Goal: Check status: Check status

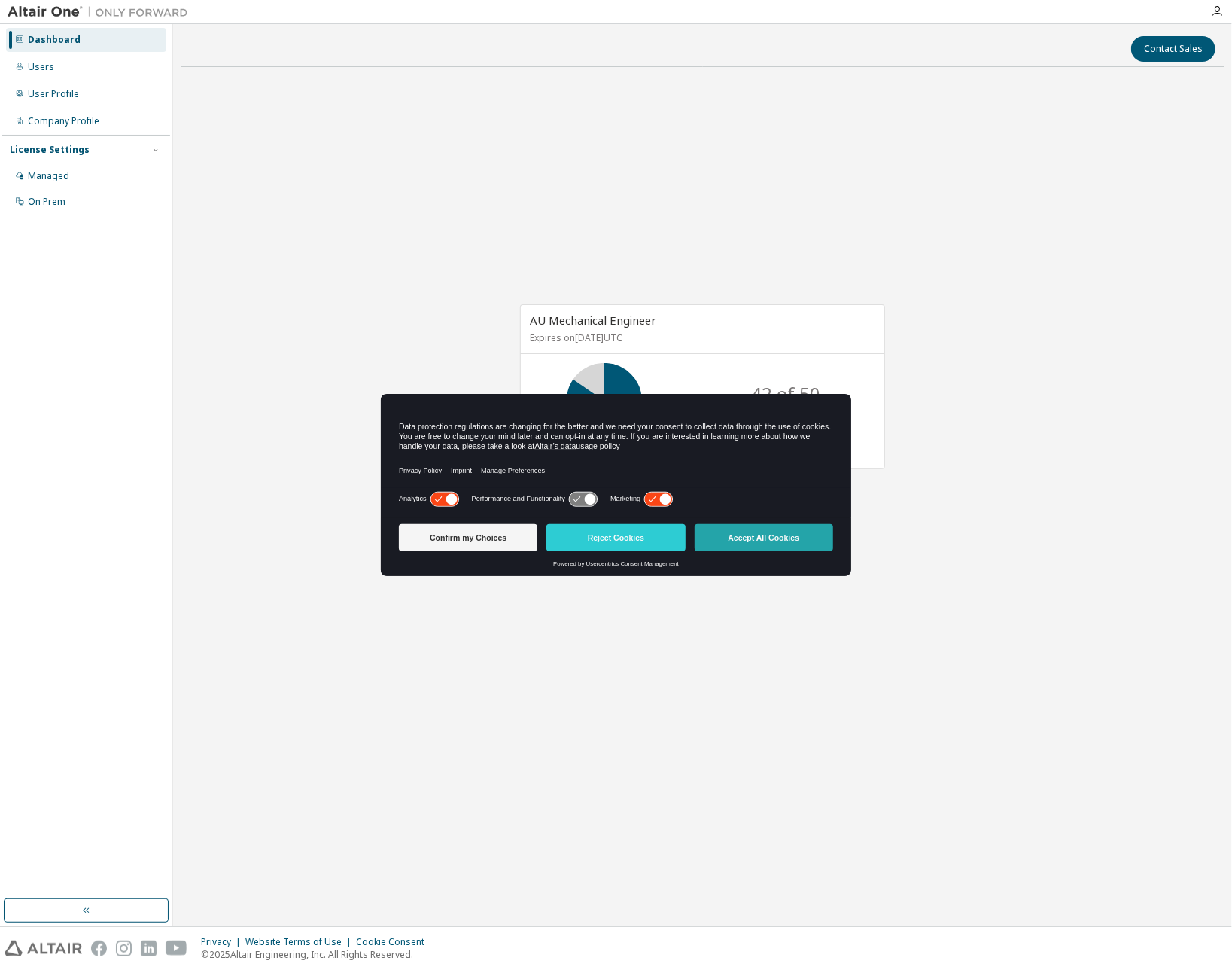
click at [719, 528] on button "Accept All Cookies" at bounding box center [763, 538] width 138 height 27
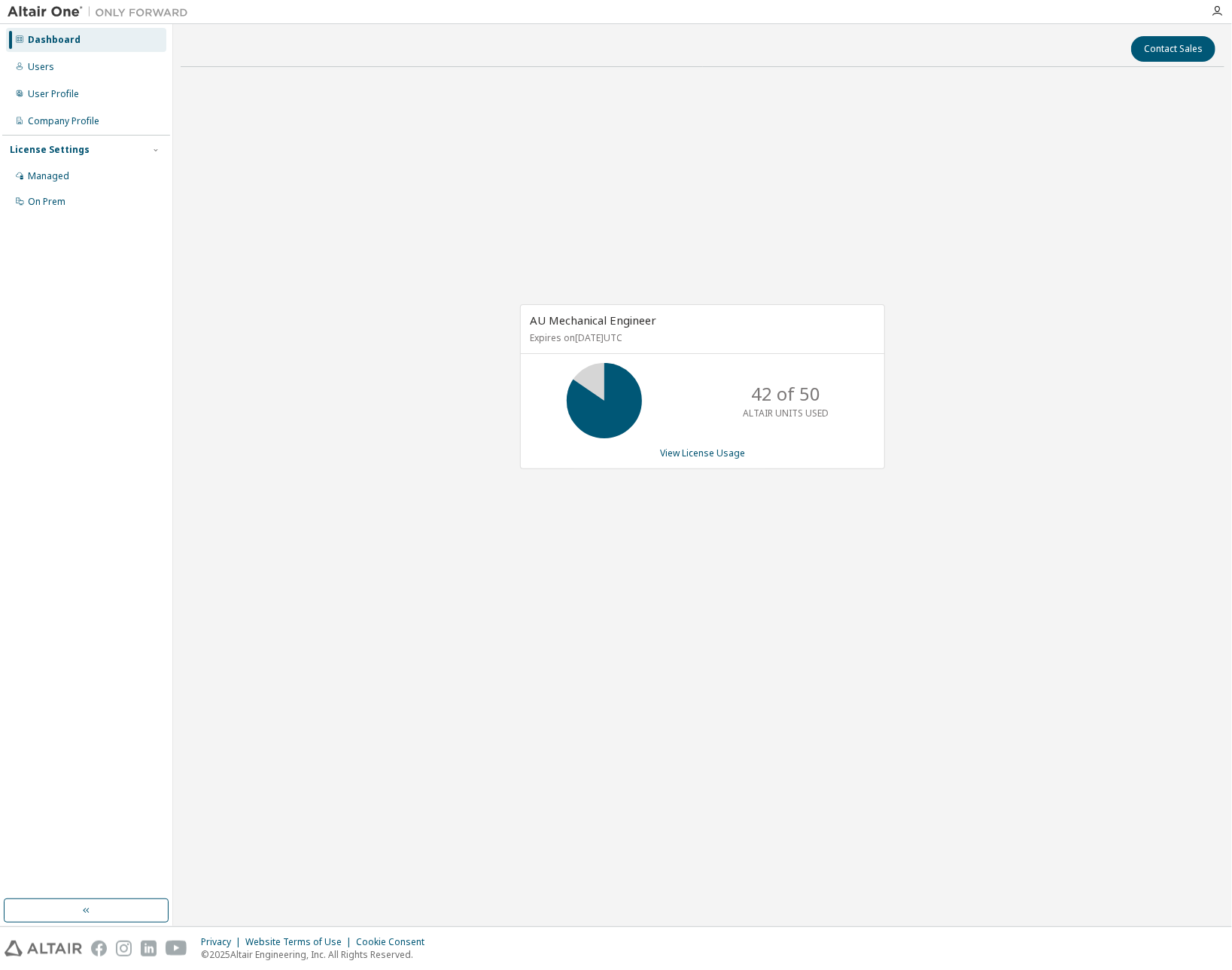
click at [664, 396] on div "42 of 50 ALTAIR UNITS USED" at bounding box center [702, 400] width 364 height 75
click at [722, 448] on link "View License Usage" at bounding box center [702, 453] width 85 height 12
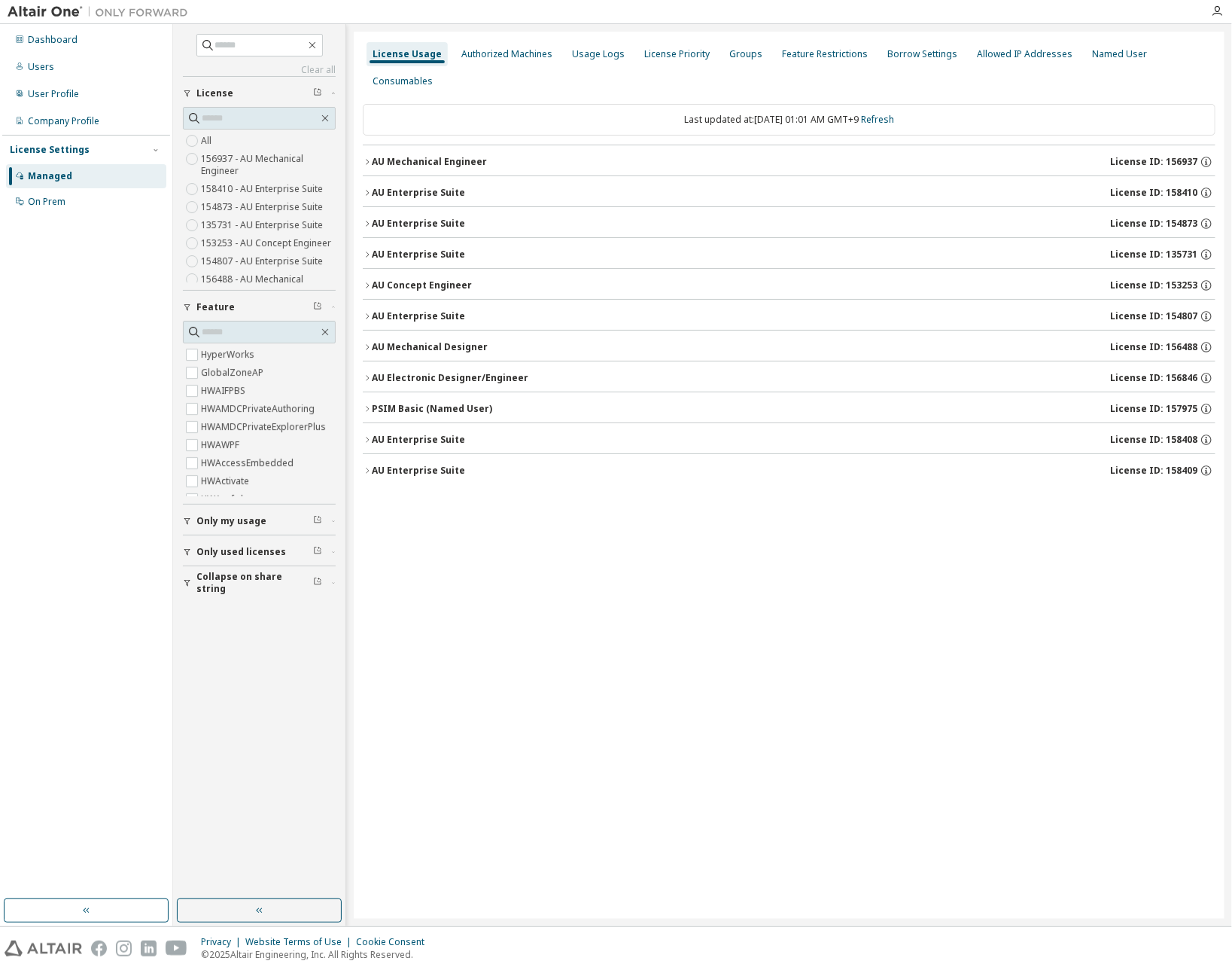
click at [424, 156] on div "AU Mechanical Engineer" at bounding box center [429, 162] width 115 height 12
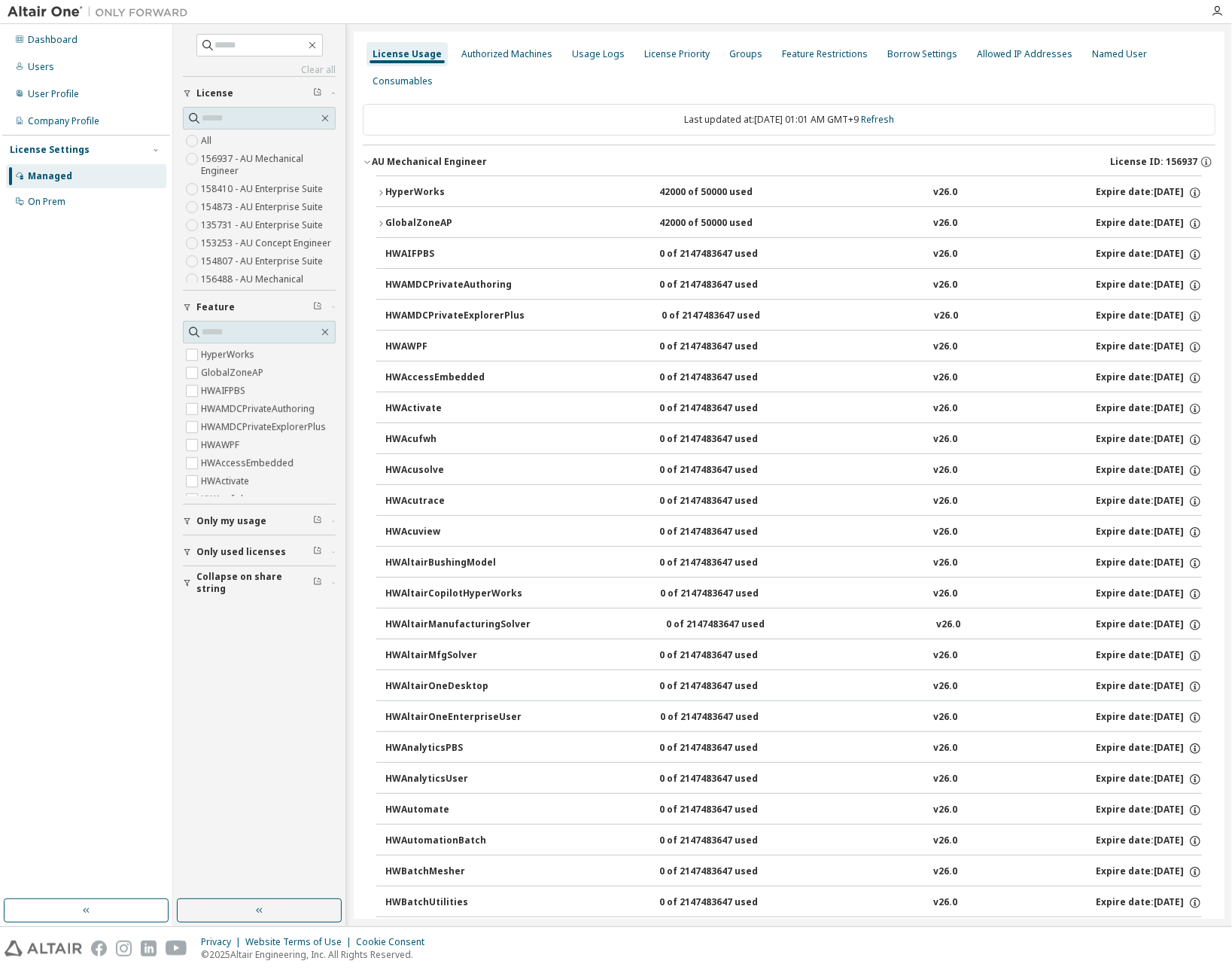
click at [439, 185] on button "HyperWorks 42000 of 50000 used v26.0 Expire date: 2026-04-01" at bounding box center [789, 193] width 825 height 33
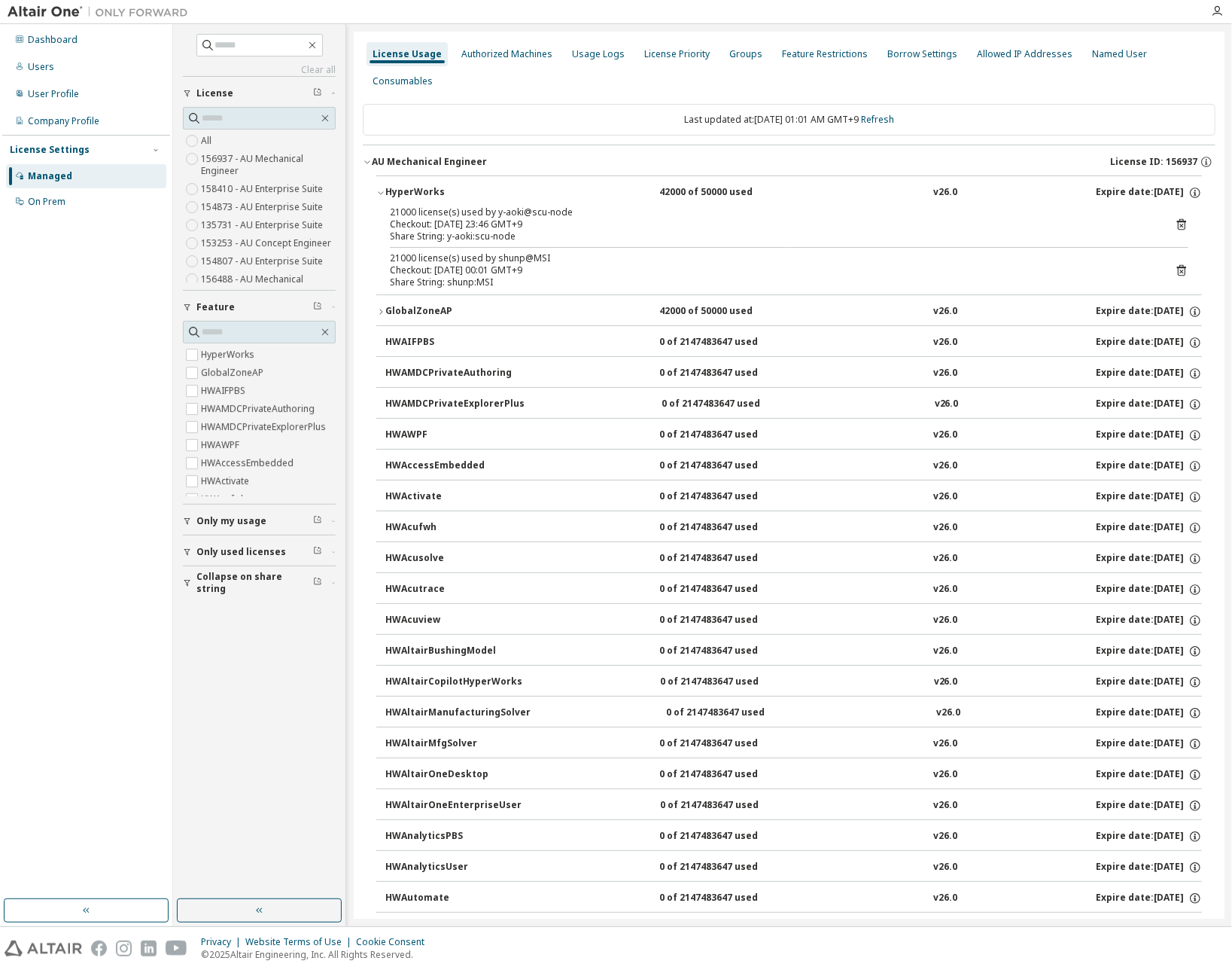
click at [1178, 224] on icon at bounding box center [1182, 225] width 9 height 12
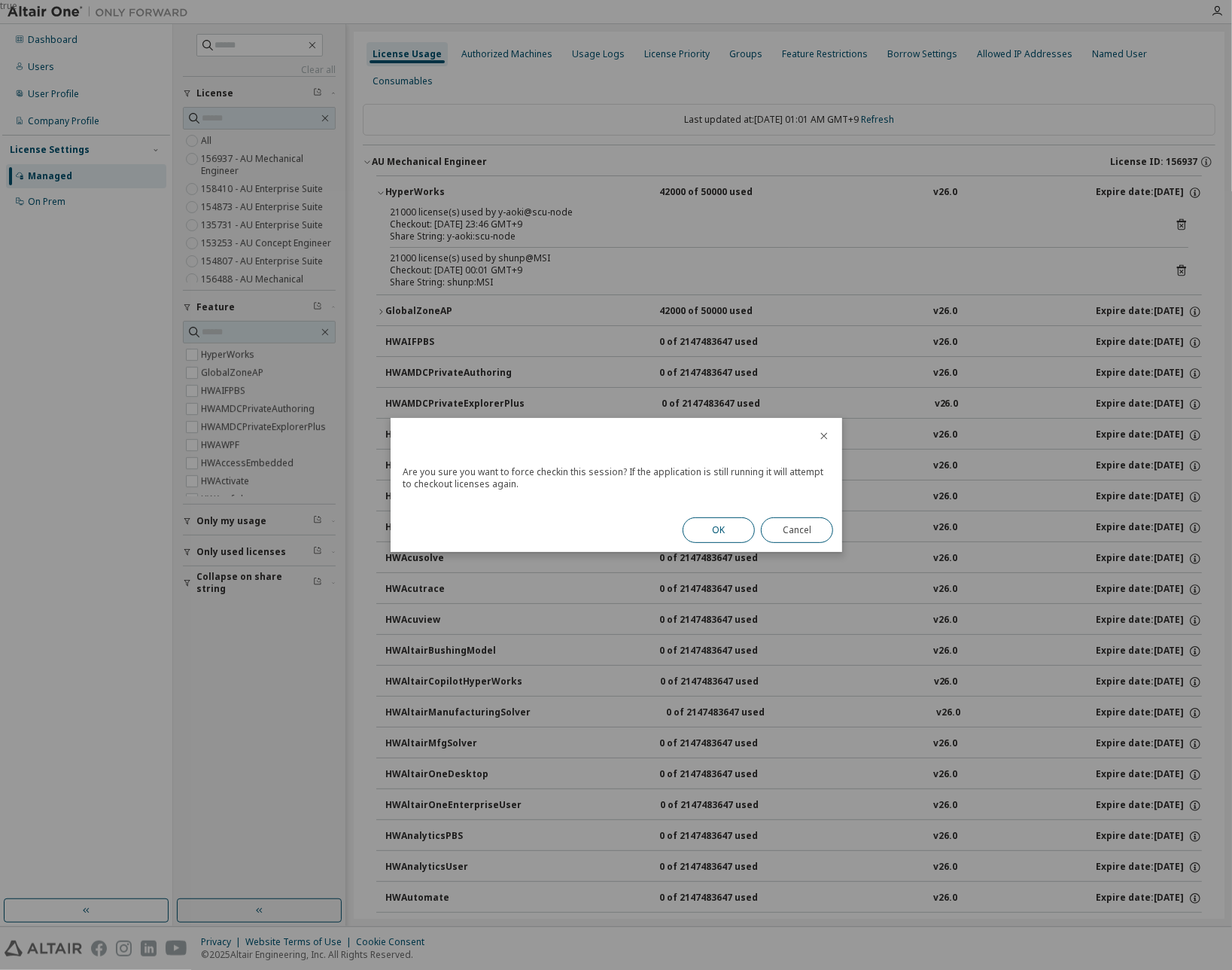
click at [710, 530] on button "OK" at bounding box center [719, 530] width 72 height 26
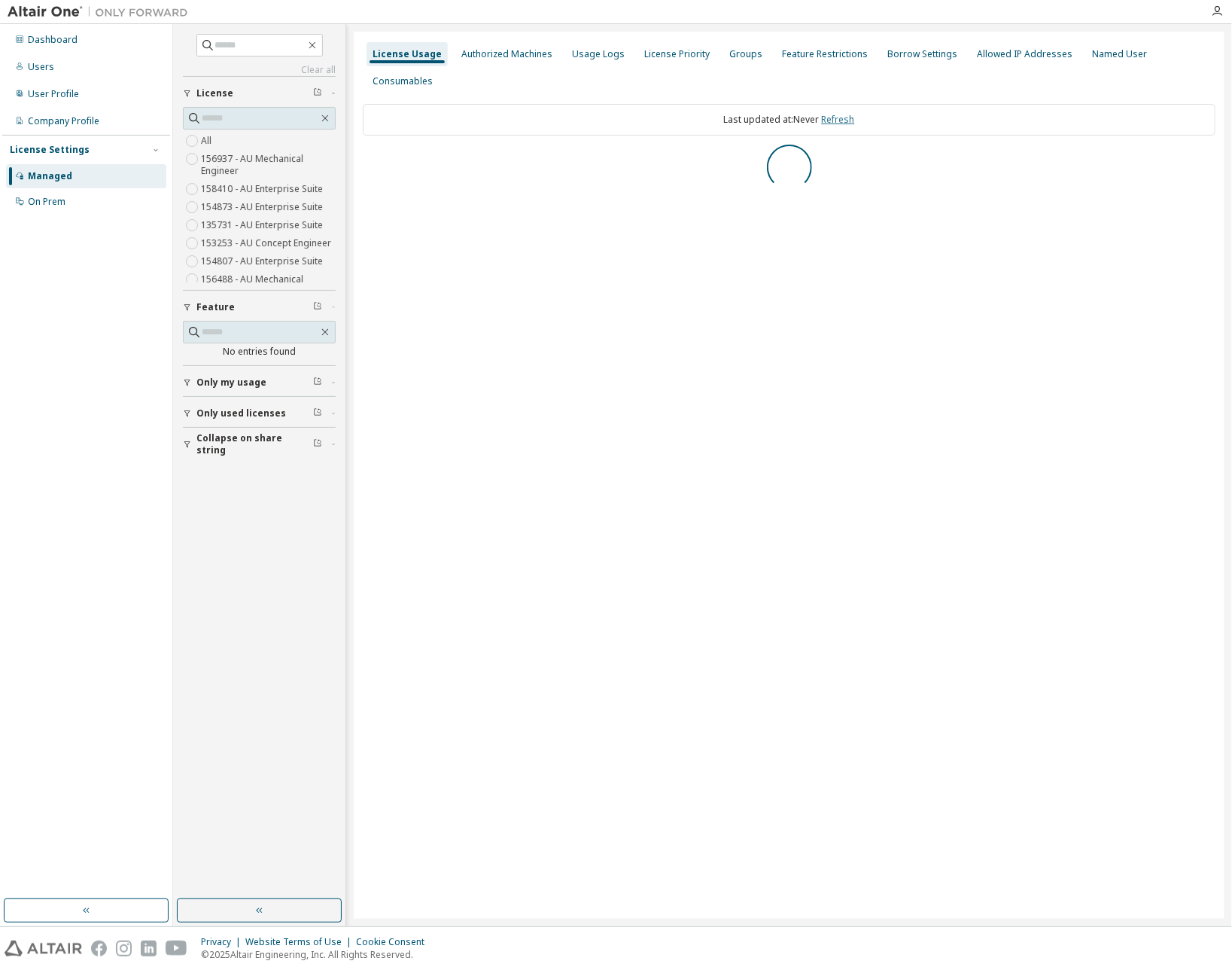
click at [843, 113] on link "Refresh" at bounding box center [838, 119] width 33 height 12
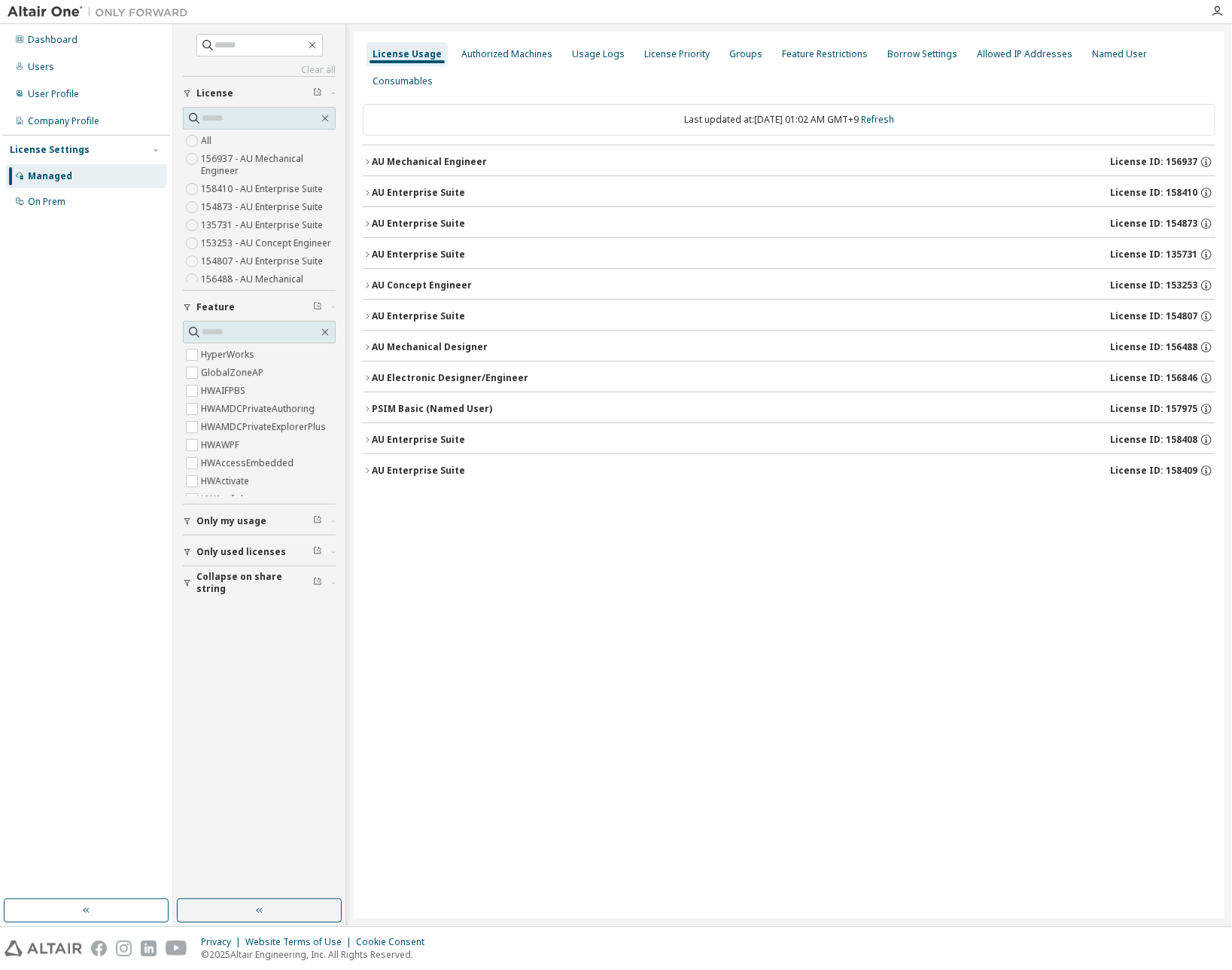
click at [462, 156] on div "AU Mechanical Engineer" at bounding box center [429, 162] width 115 height 12
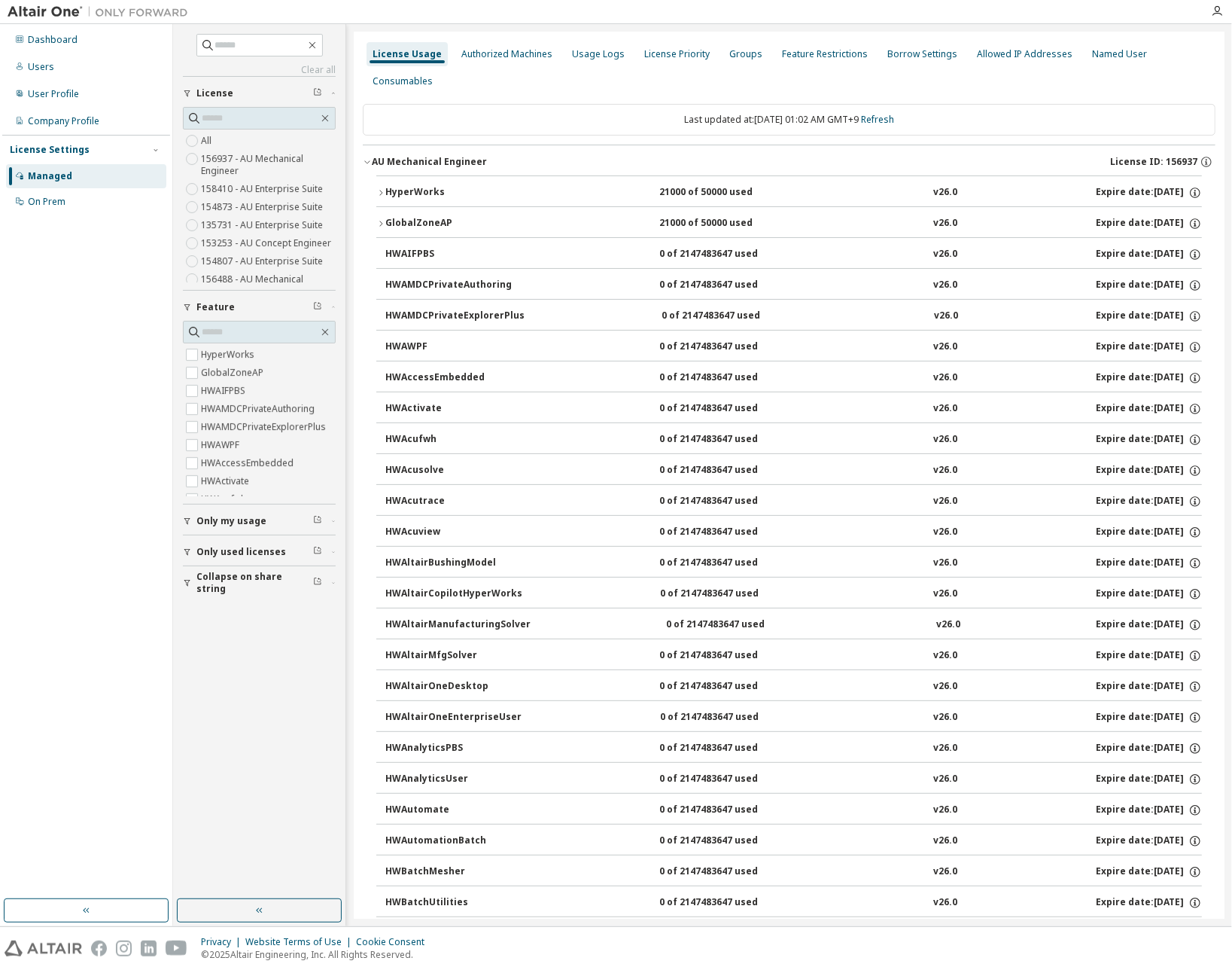
click at [562, 186] on div "HyperWorks 21000 of 50000 used v26.0 Expire date: 2026-04-01" at bounding box center [793, 193] width 817 height 13
